Goal: Find contact information: Find contact information

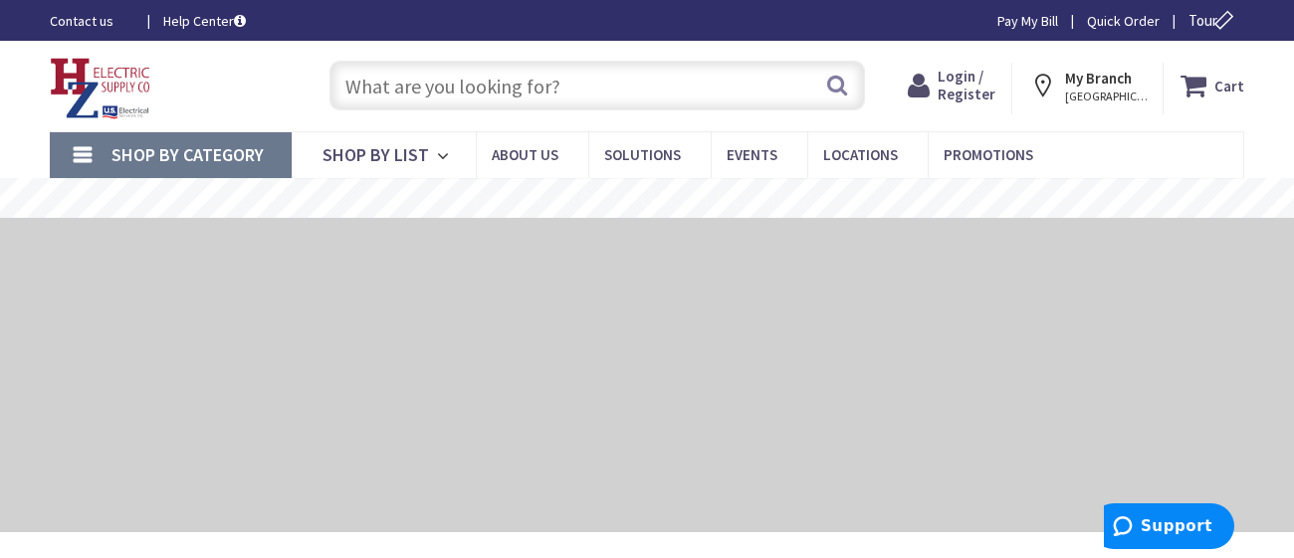
click at [100, 18] on link "Contact us" at bounding box center [91, 21] width 82 height 20
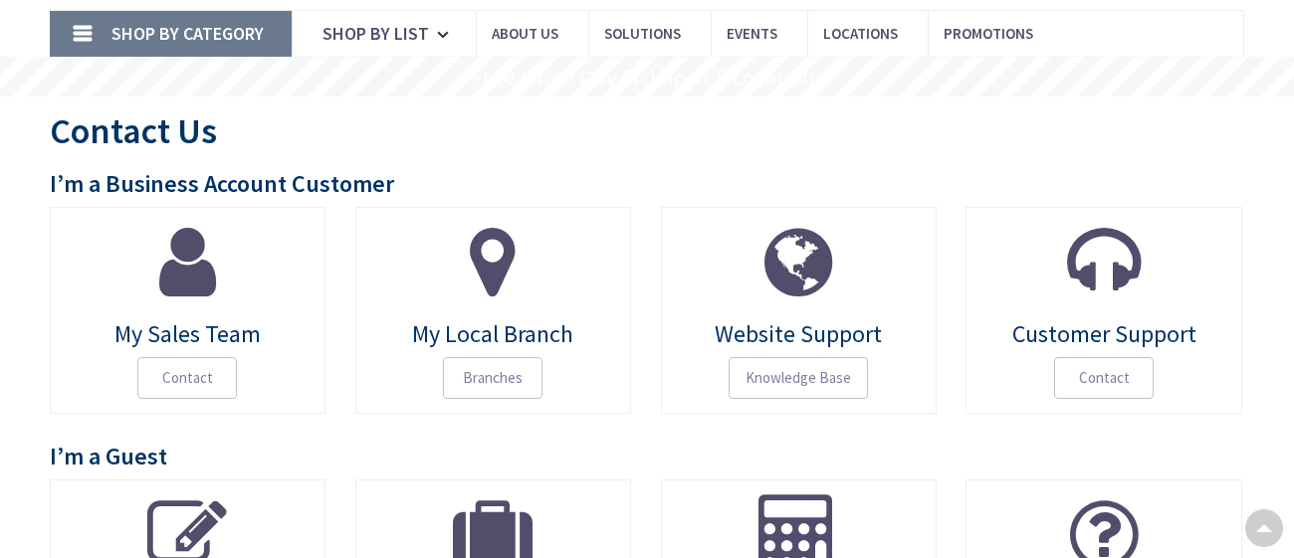
click at [184, 388] on span "Contact" at bounding box center [187, 378] width 100 height 42
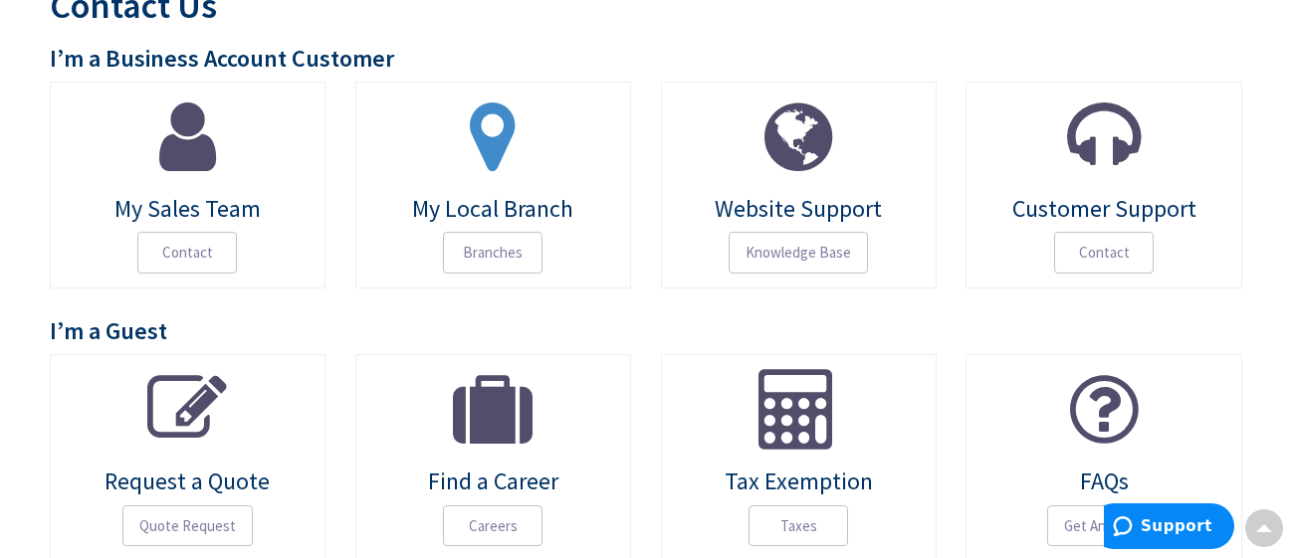
scroll to position [252, 0]
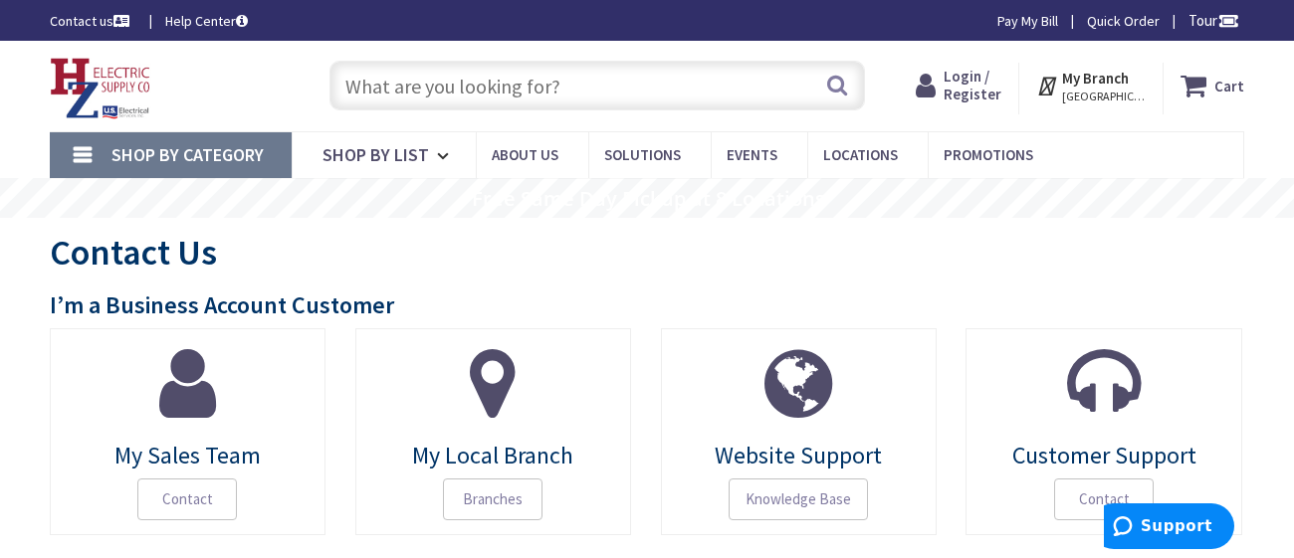
scroll to position [506, 0]
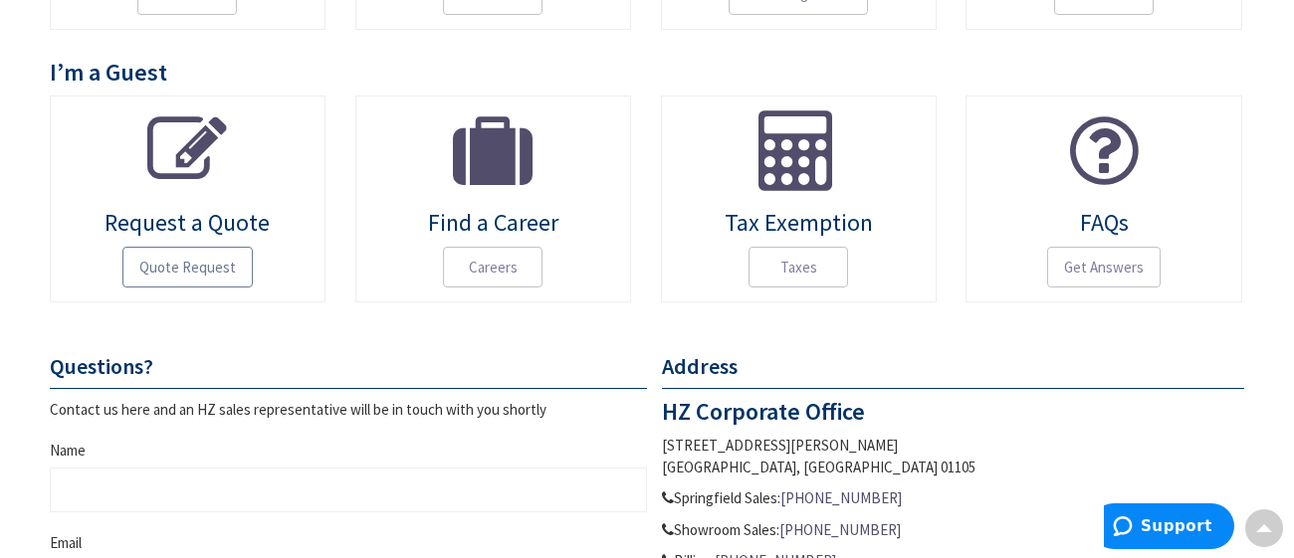
click at [175, 273] on span "Quote Request" at bounding box center [187, 268] width 130 height 42
